Goal: Information Seeking & Learning: Understand process/instructions

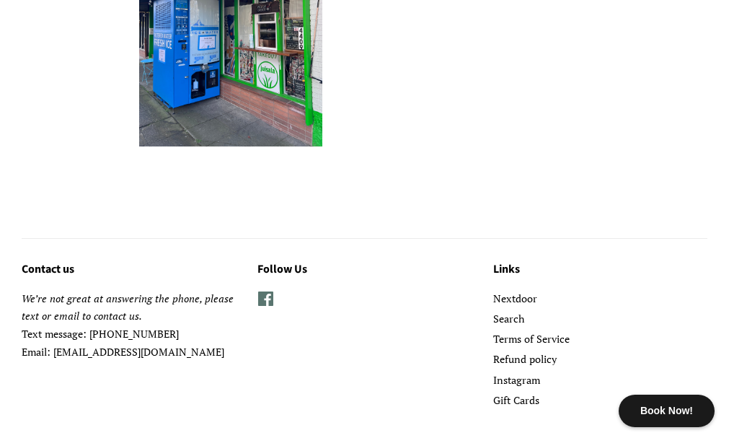
scroll to position [1371, 0]
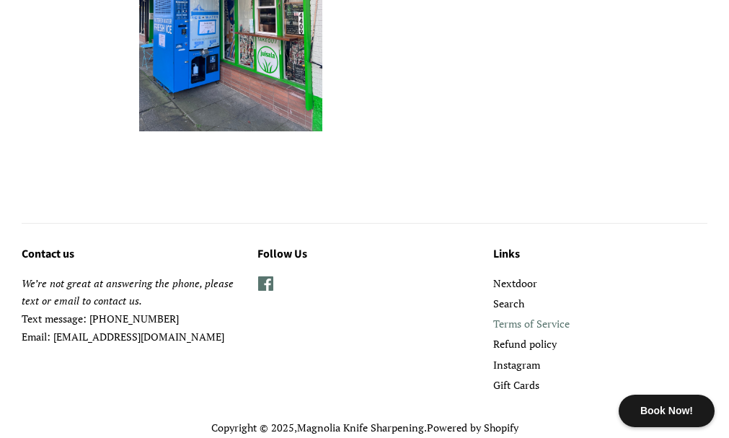
click at [529, 317] on link "Terms of Service" at bounding box center [531, 324] width 76 height 14
click at [508, 337] on link "Refund policy" at bounding box center [524, 344] width 63 height 14
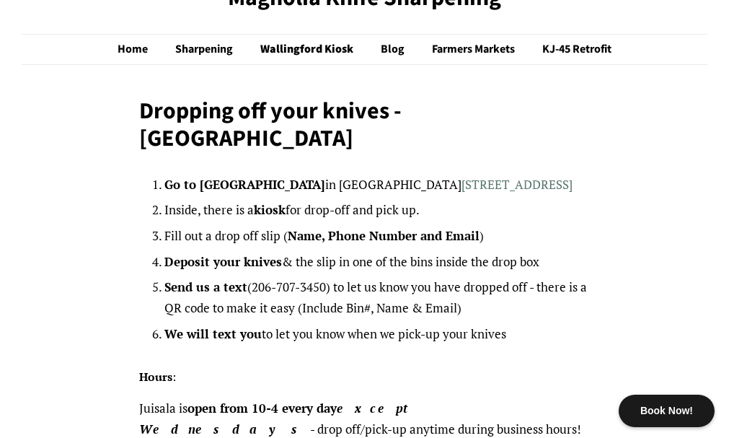
scroll to position [0, 0]
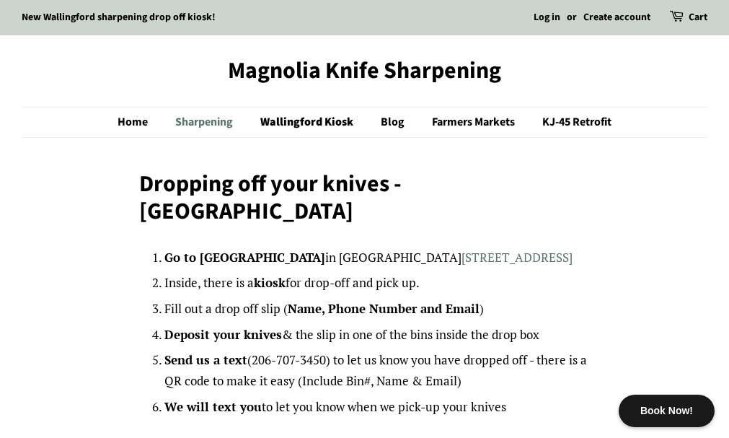
click at [200, 120] on link "Sharpening" at bounding box center [205, 122] width 83 height 30
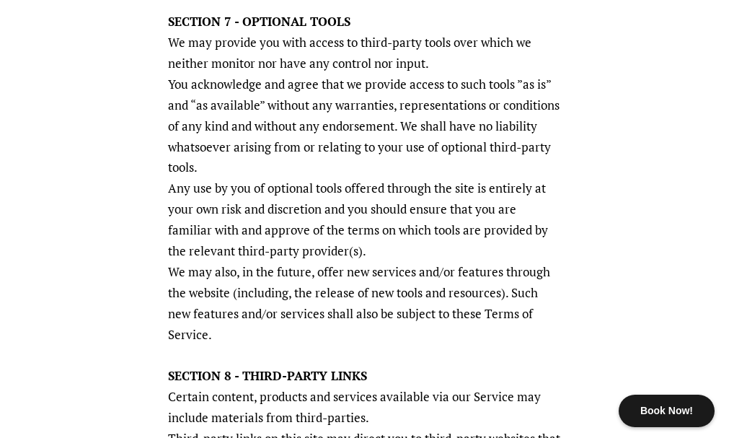
scroll to position [2913, 0]
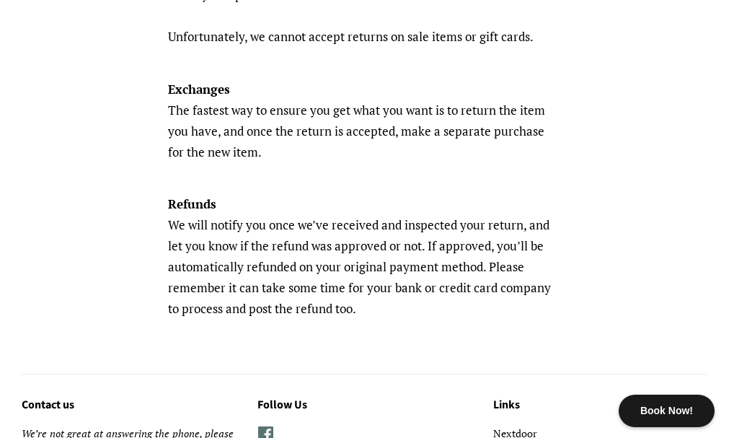
scroll to position [836, 0]
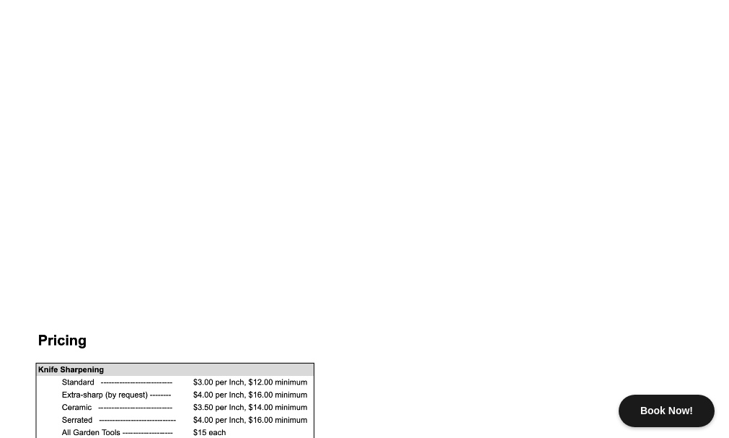
scroll to position [1067, 0]
